Goal: Communication & Community: Answer question/provide support

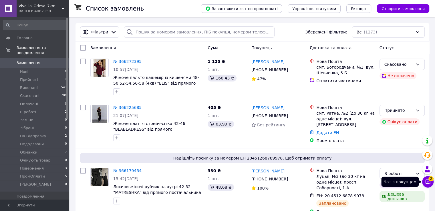
click at [425, 181] on button "Чат з покупцем 2" at bounding box center [428, 181] width 11 height 11
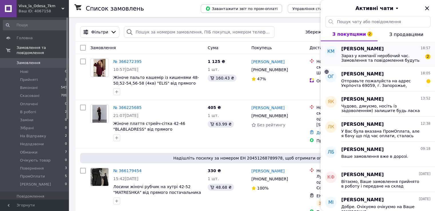
click at [365, 60] on span "Зараз у компанії неробочий час. Замовлення та повідомлення будуть оброблені в н…" at bounding box center [381, 58] width 81 height 9
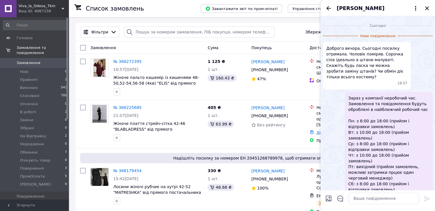
scroll to position [152, 0]
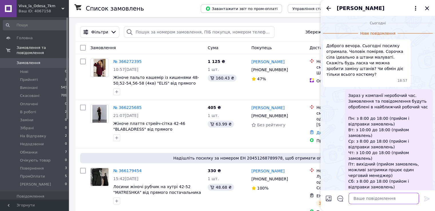
click at [386, 199] on textarea at bounding box center [384, 198] width 70 height 11
type textarea "Добрий вечі, є тільки обмін костюми"
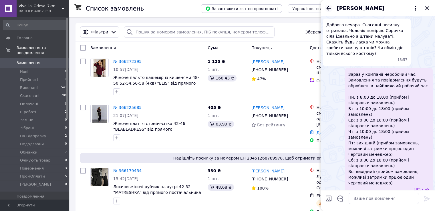
click at [330, 7] on icon "Назад" at bounding box center [328, 8] width 7 height 7
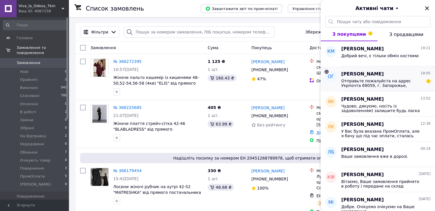
click at [363, 82] on span "Отправьте пожалуйста на адрес Укрпочта 69059, г. Запорожье, 0997192877, Гузенко…" at bounding box center [381, 83] width 81 height 9
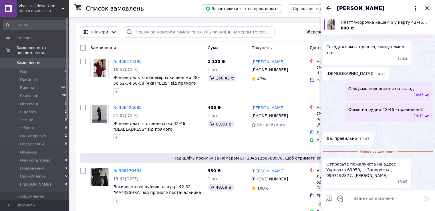
scroll to position [519, 0]
click at [328, 125] on img at bounding box center [325, 127] width 5 height 5
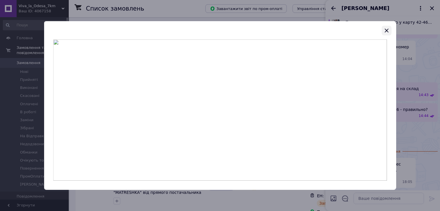
click at [386, 30] on icon "button" at bounding box center [386, 30] width 7 height 7
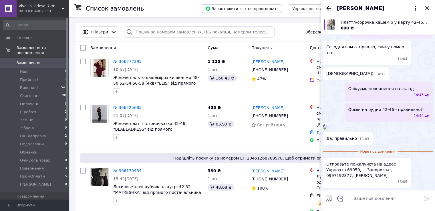
click at [330, 8] on icon "Назад" at bounding box center [329, 8] width 5 height 4
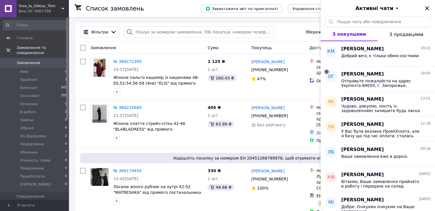
click at [428, 9] on icon "Закрити" at bounding box center [427, 8] width 7 height 7
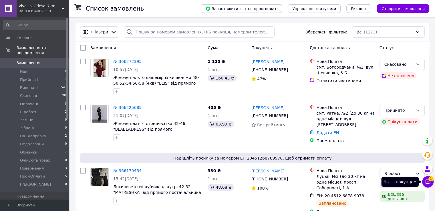
click at [429, 184] on icon at bounding box center [428, 182] width 5 height 5
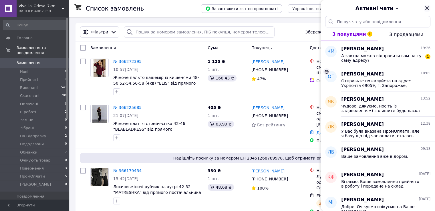
click at [430, 5] on icon "Закрити" at bounding box center [427, 8] width 7 height 7
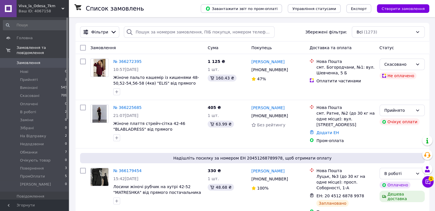
click at [28, 60] on link "Замовлення 0" at bounding box center [35, 63] width 70 height 10
